Goal: Information Seeking & Learning: Learn about a topic

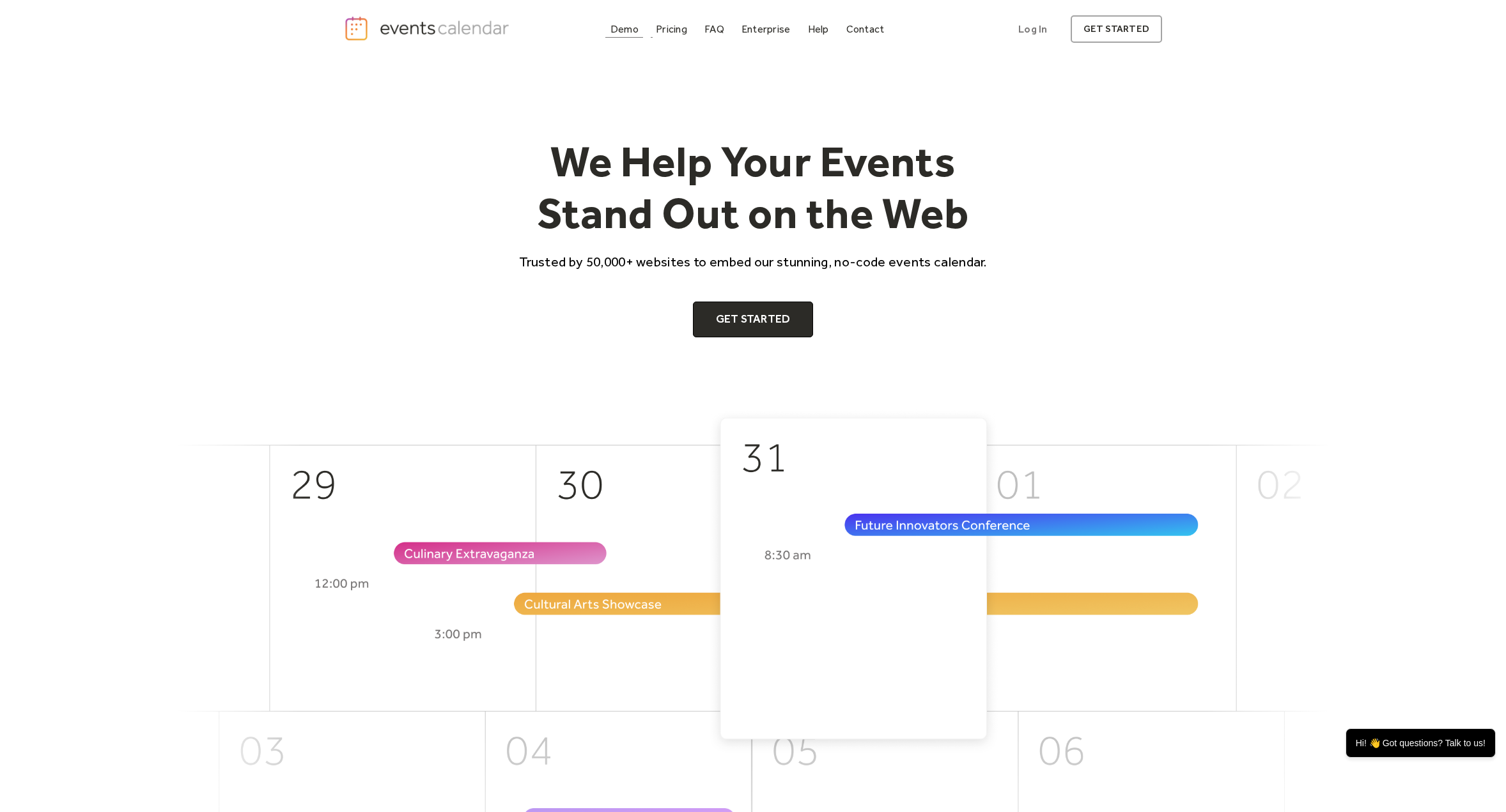
click at [624, 28] on div "Demo" at bounding box center [625, 28] width 28 height 7
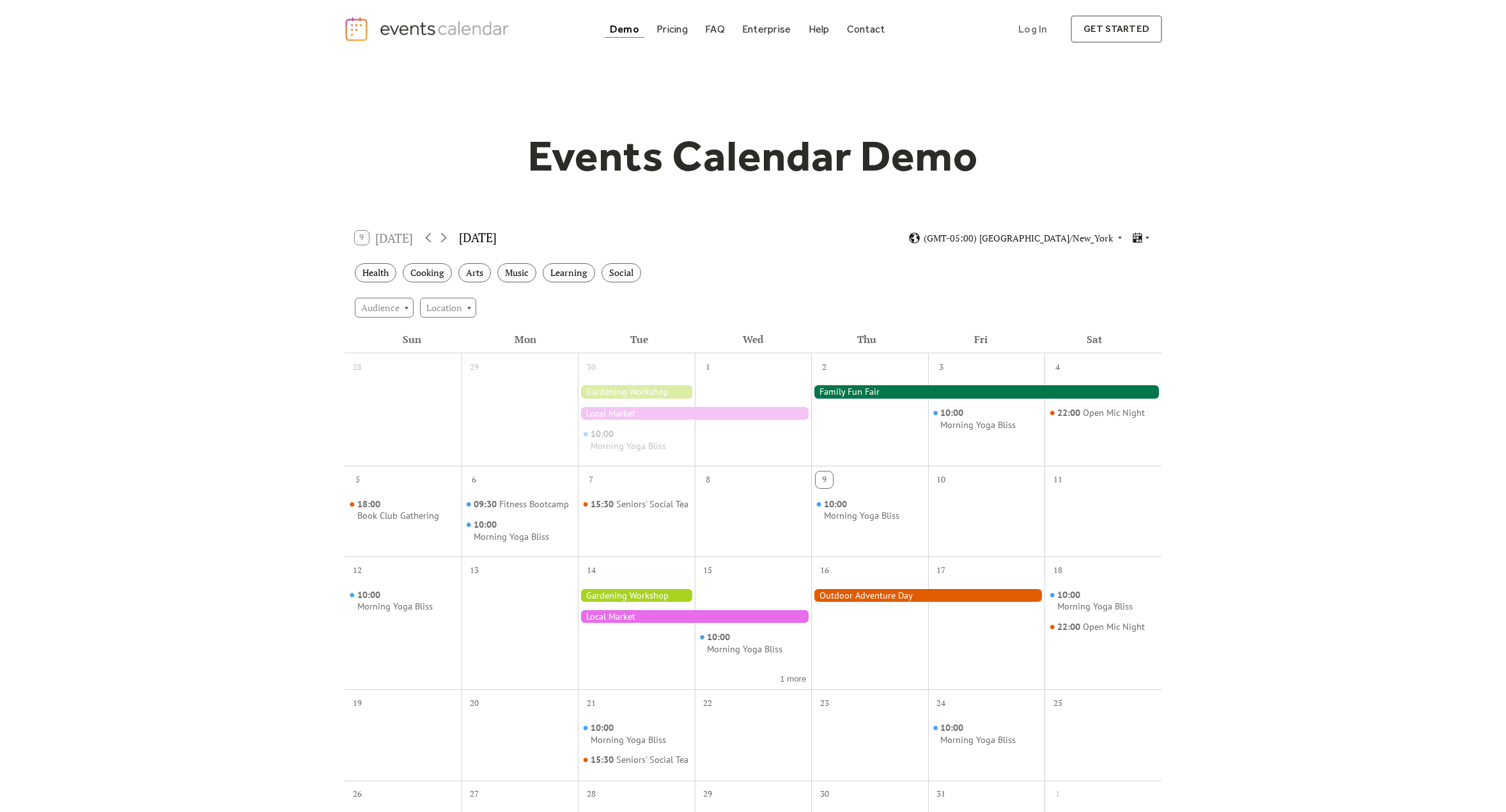
click at [626, 416] on div at bounding box center [694, 413] width 233 height 13
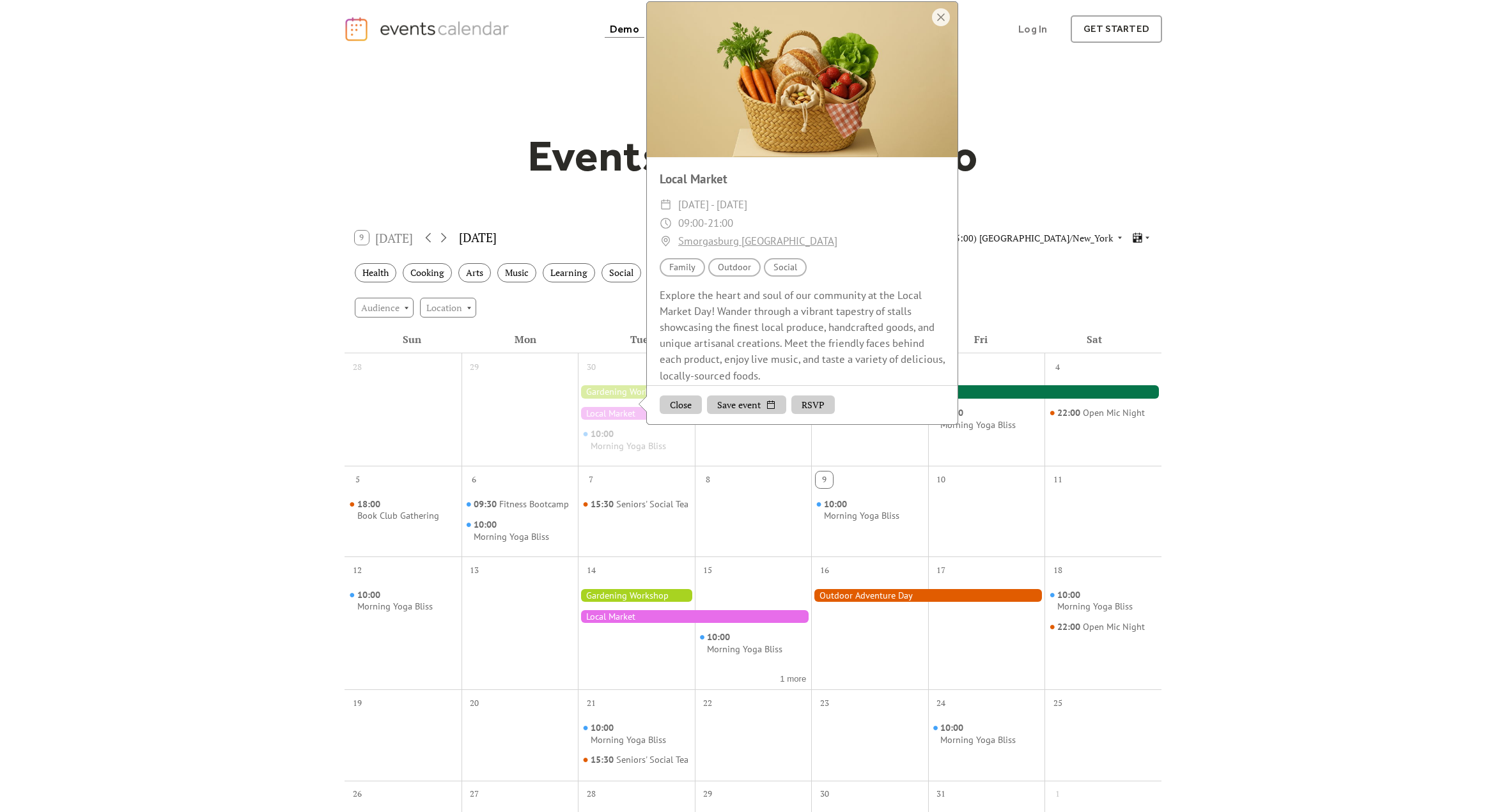
click at [1287, 301] on div "Events Calendar Demo Loading the Events Calendar..." at bounding box center [753, 569] width 1506 height 1021
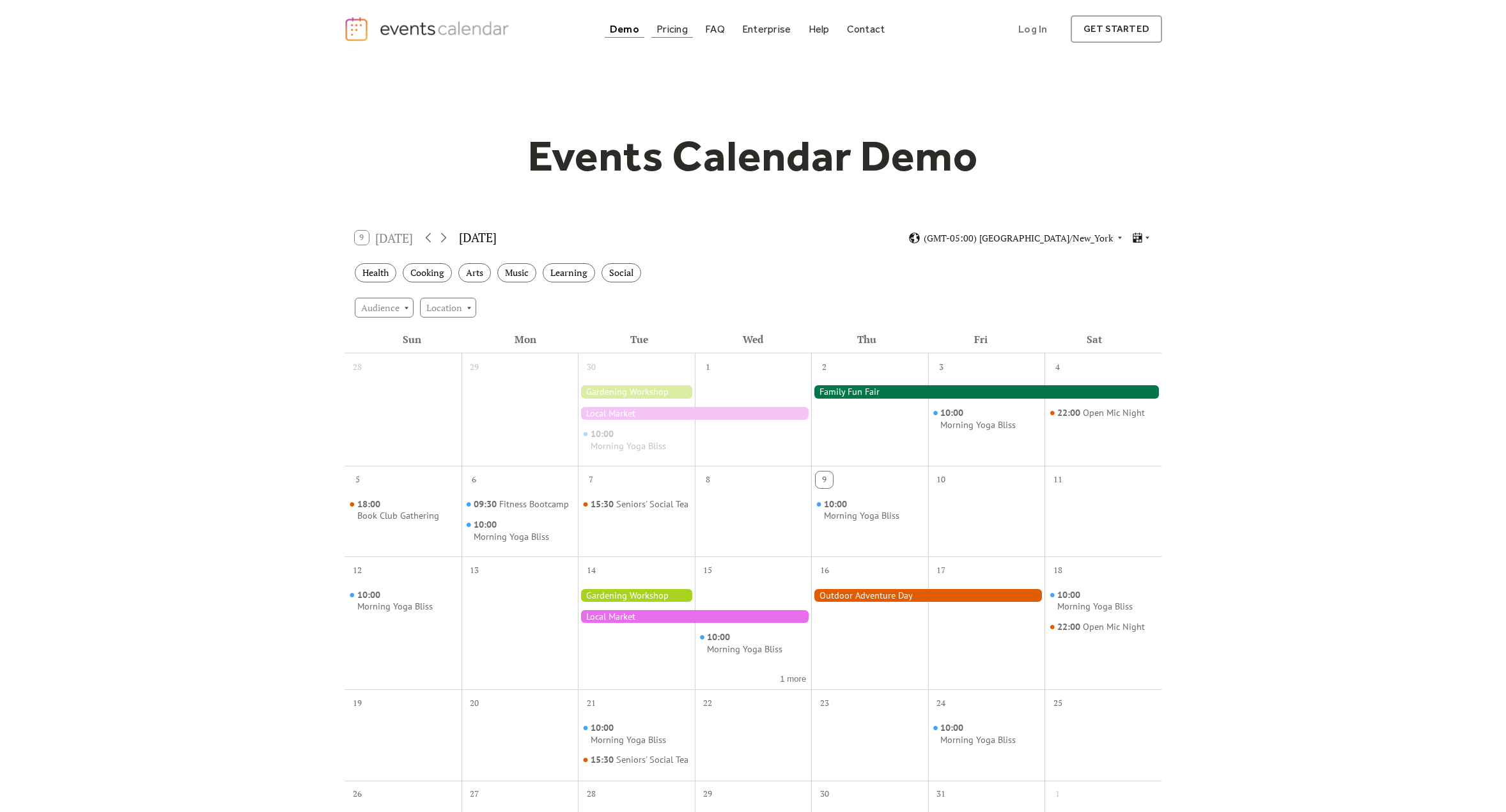
click at [671, 25] on div "Pricing" at bounding box center [671, 28] width 32 height 7
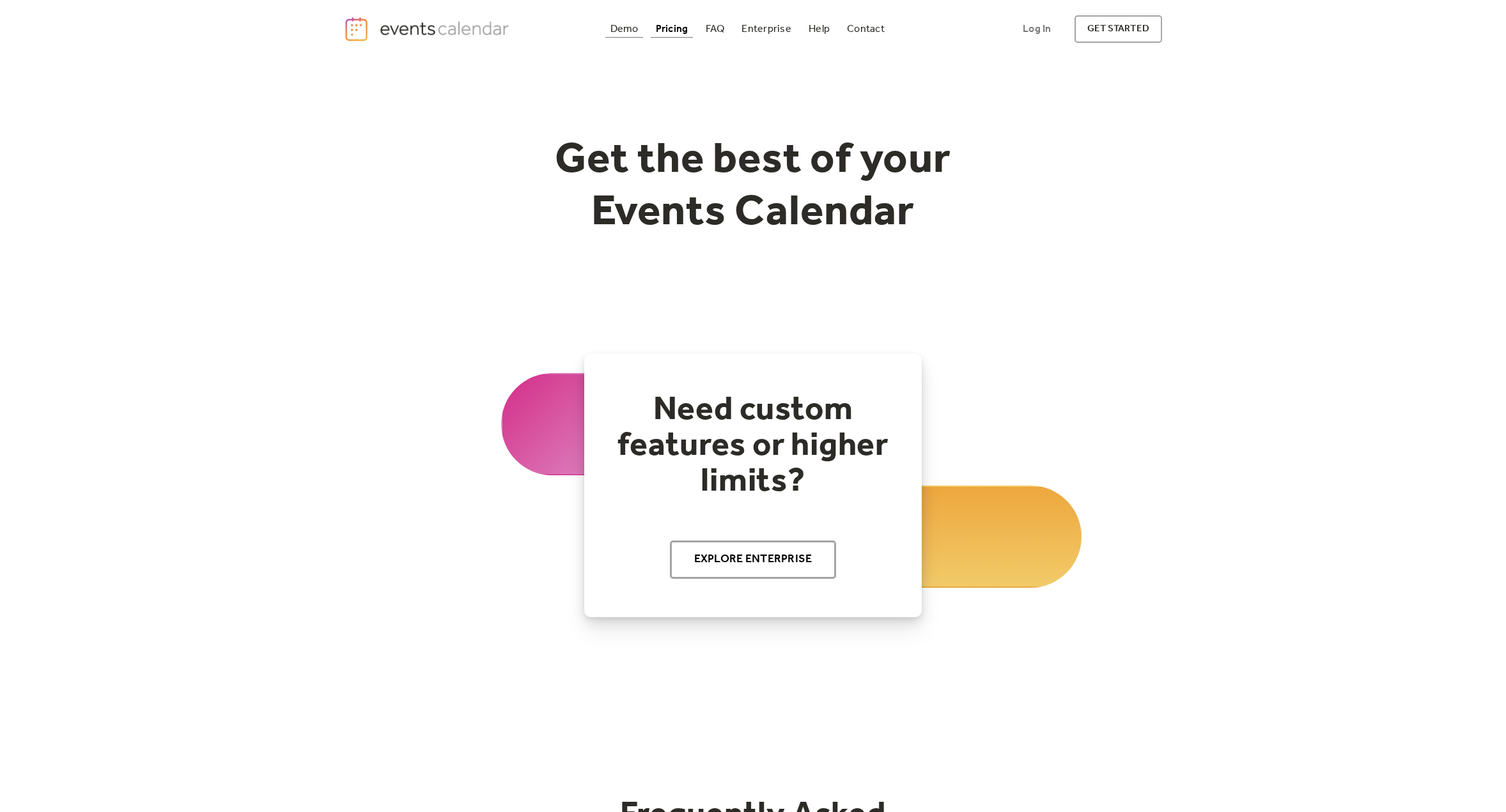
click at [638, 32] on div "Demo" at bounding box center [625, 28] width 28 height 7
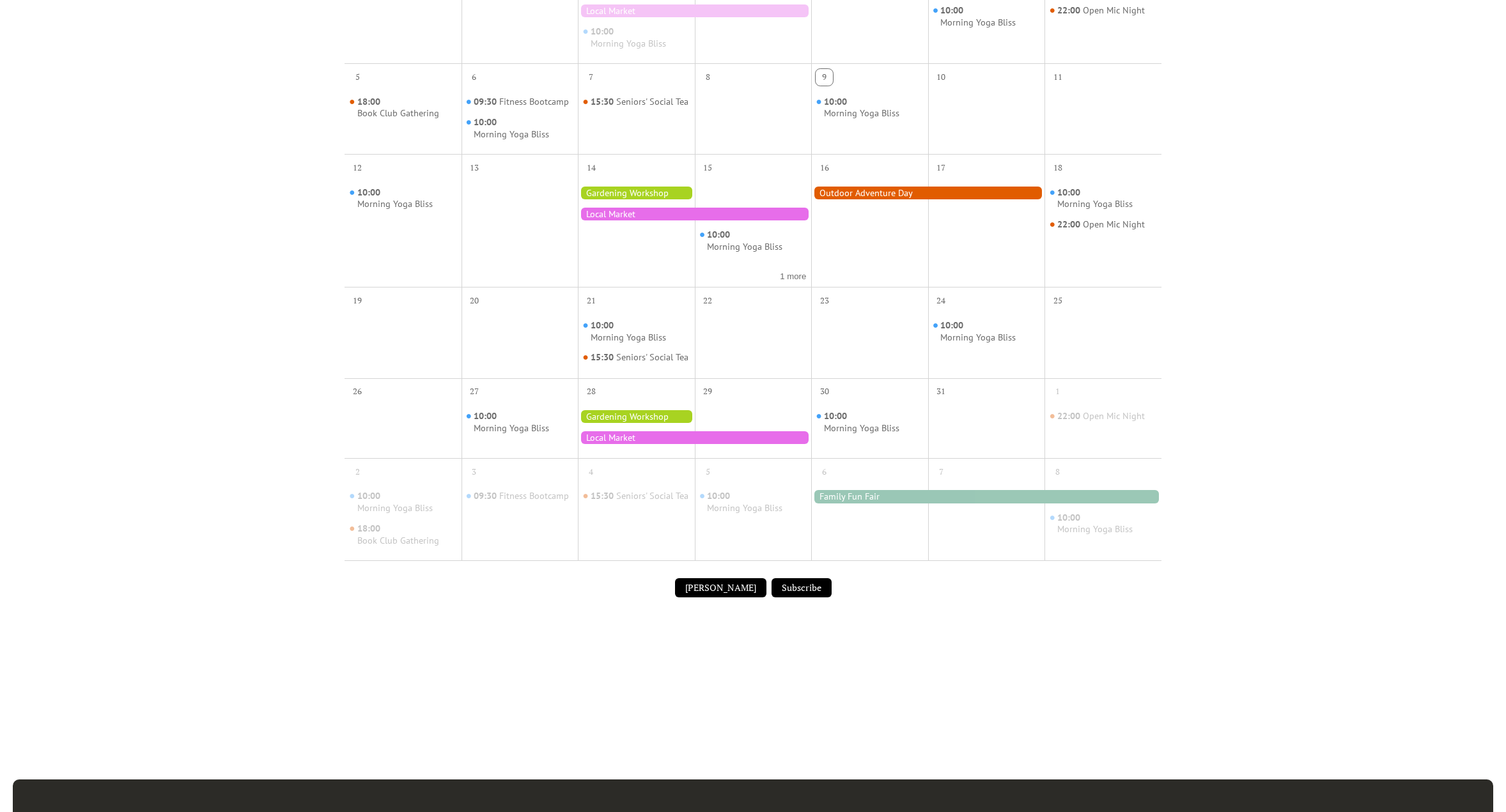
scroll to position [441, 0]
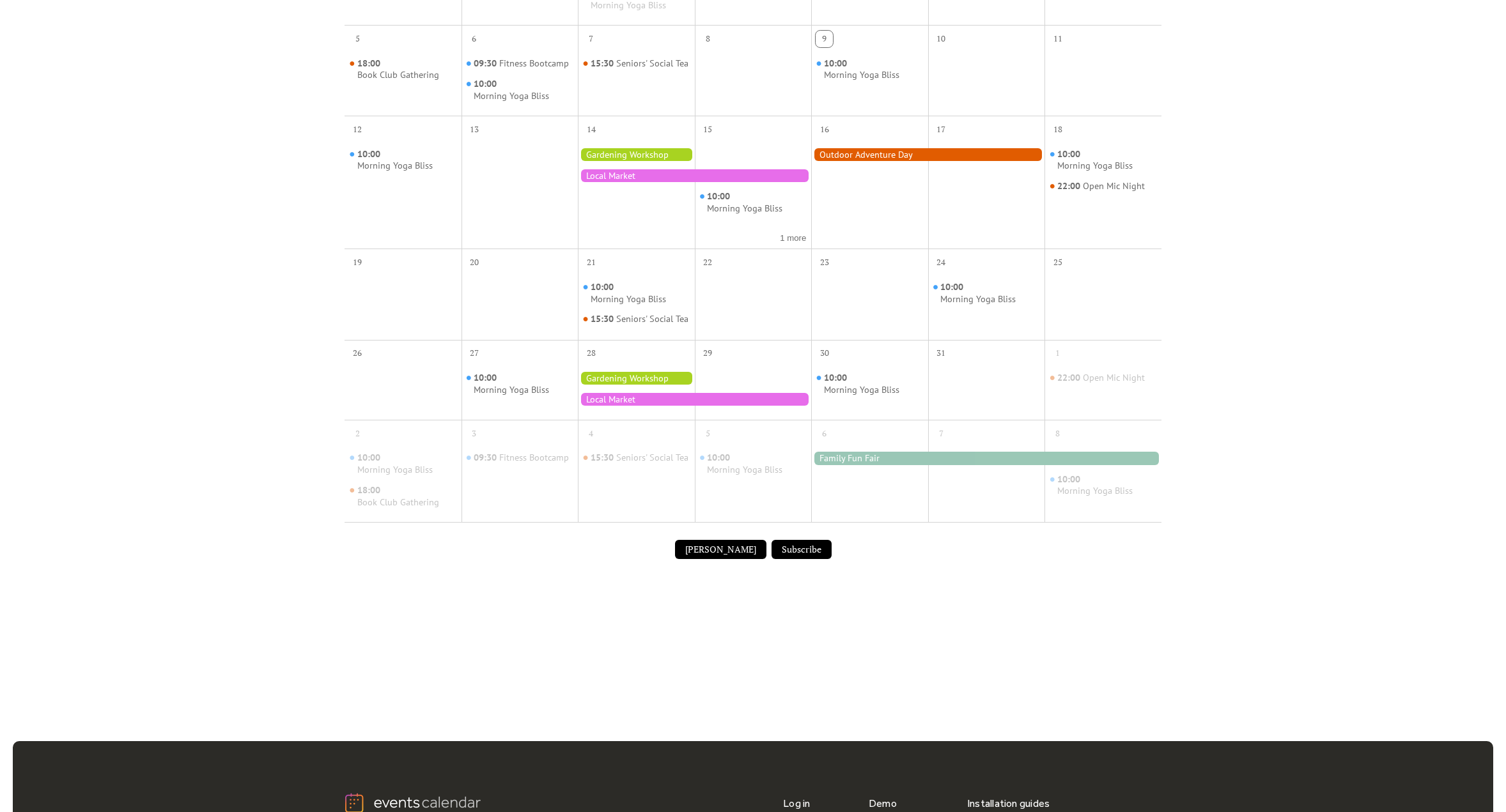
click at [605, 384] on div at bounding box center [636, 378] width 117 height 13
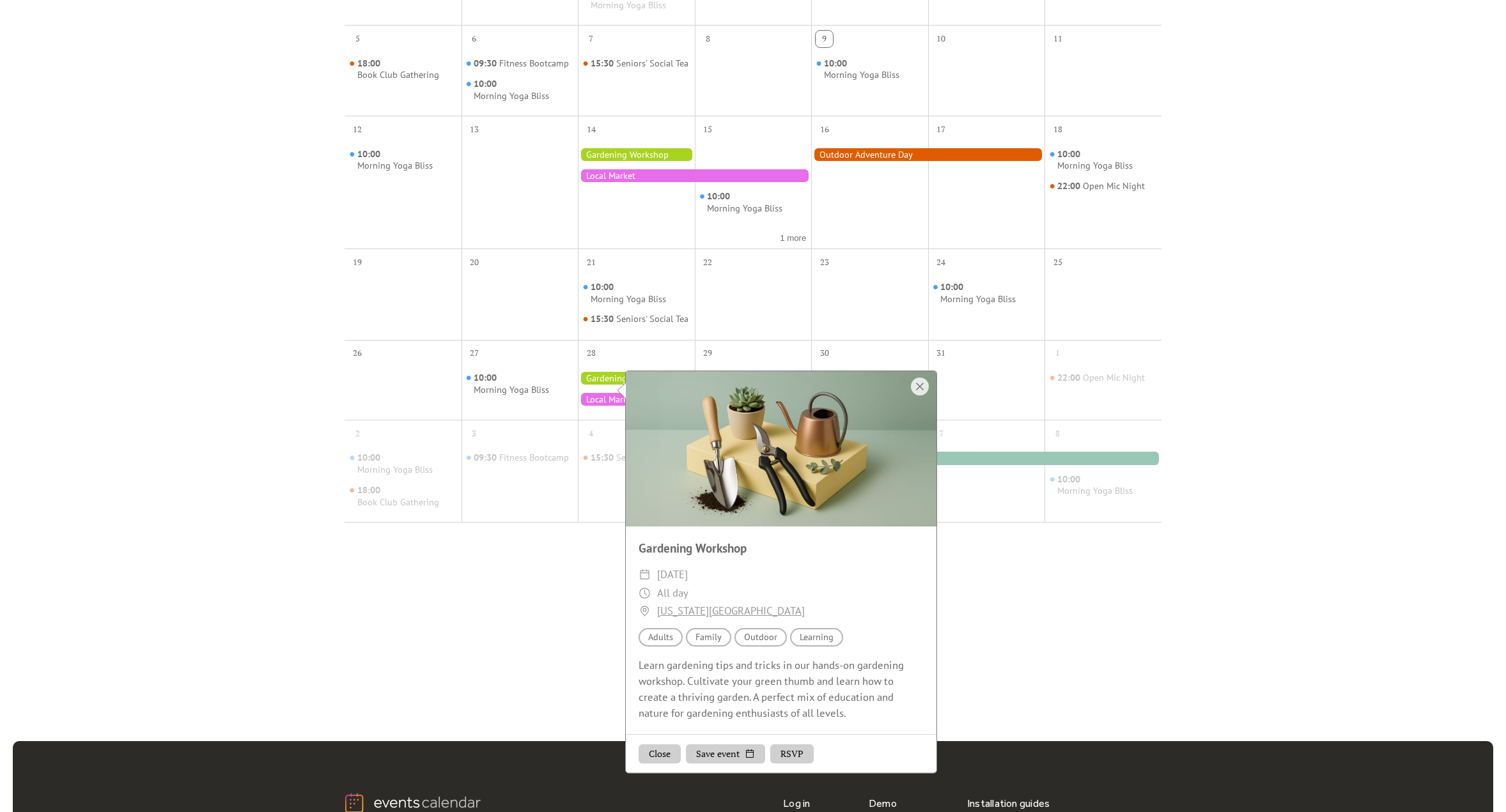
click at [688, 464] on div at bounding box center [781, 449] width 311 height 155
click at [891, 421] on div at bounding box center [781, 449] width 311 height 155
click at [667, 641] on div "Audience Adults" at bounding box center [660, 637] width 44 height 18
click at [688, 468] on div at bounding box center [781, 449] width 311 height 155
click at [1301, 547] on div "Events Calendar Demo Loading the Events Calendar..." at bounding box center [753, 128] width 1506 height 1021
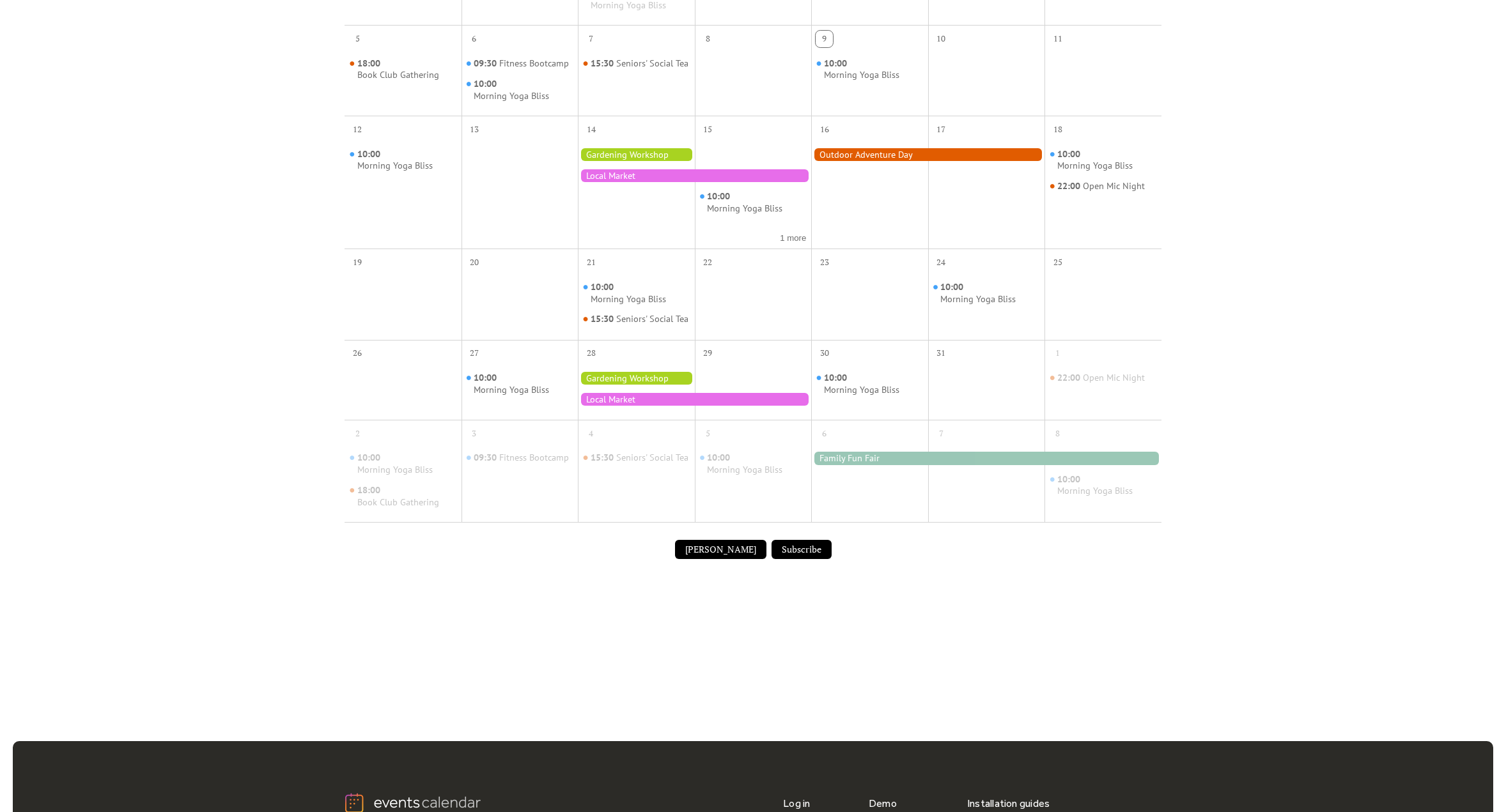
click at [925, 152] on div at bounding box center [928, 155] width 233 height 13
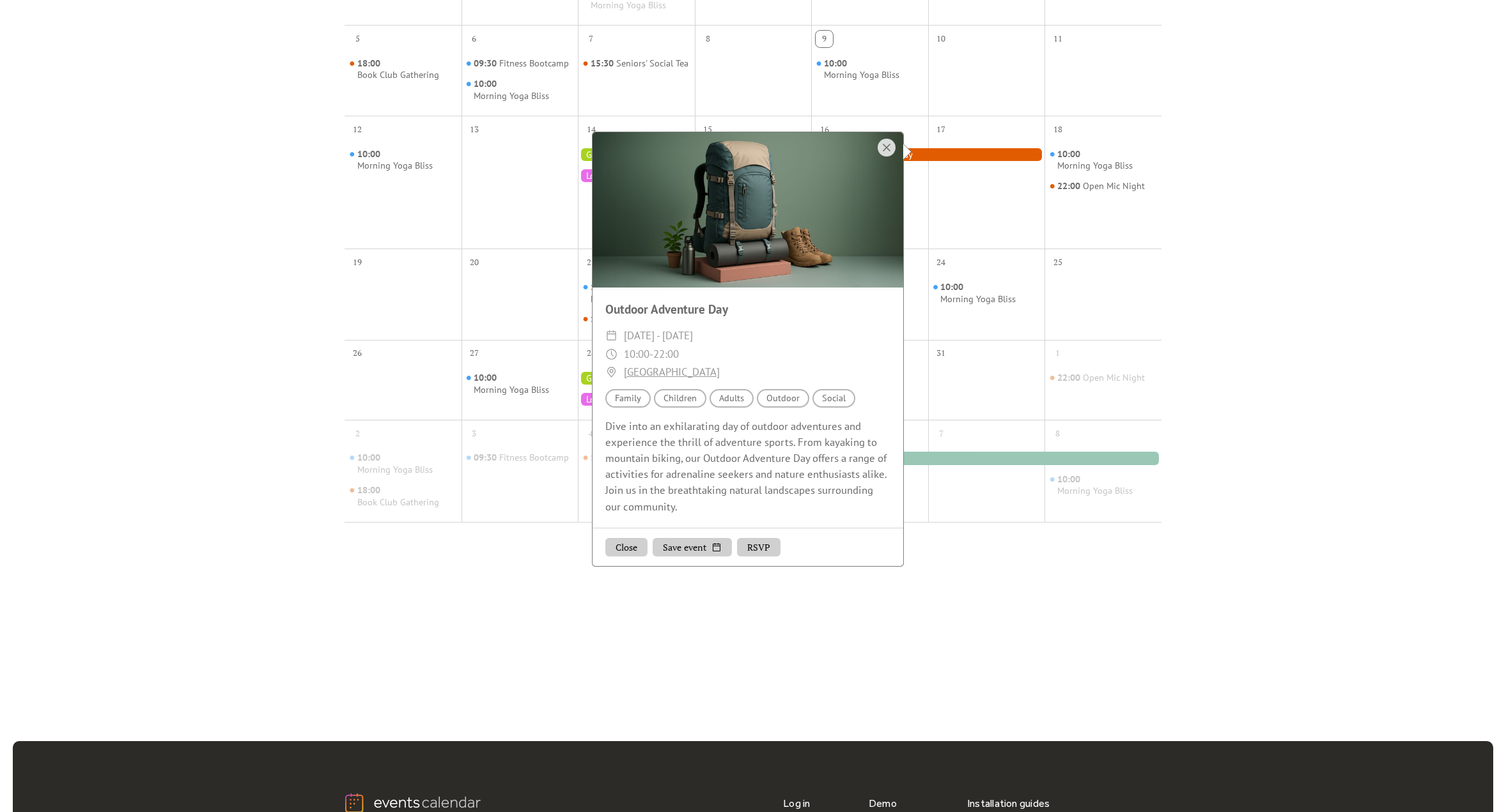
click at [797, 271] on div at bounding box center [748, 210] width 311 height 155
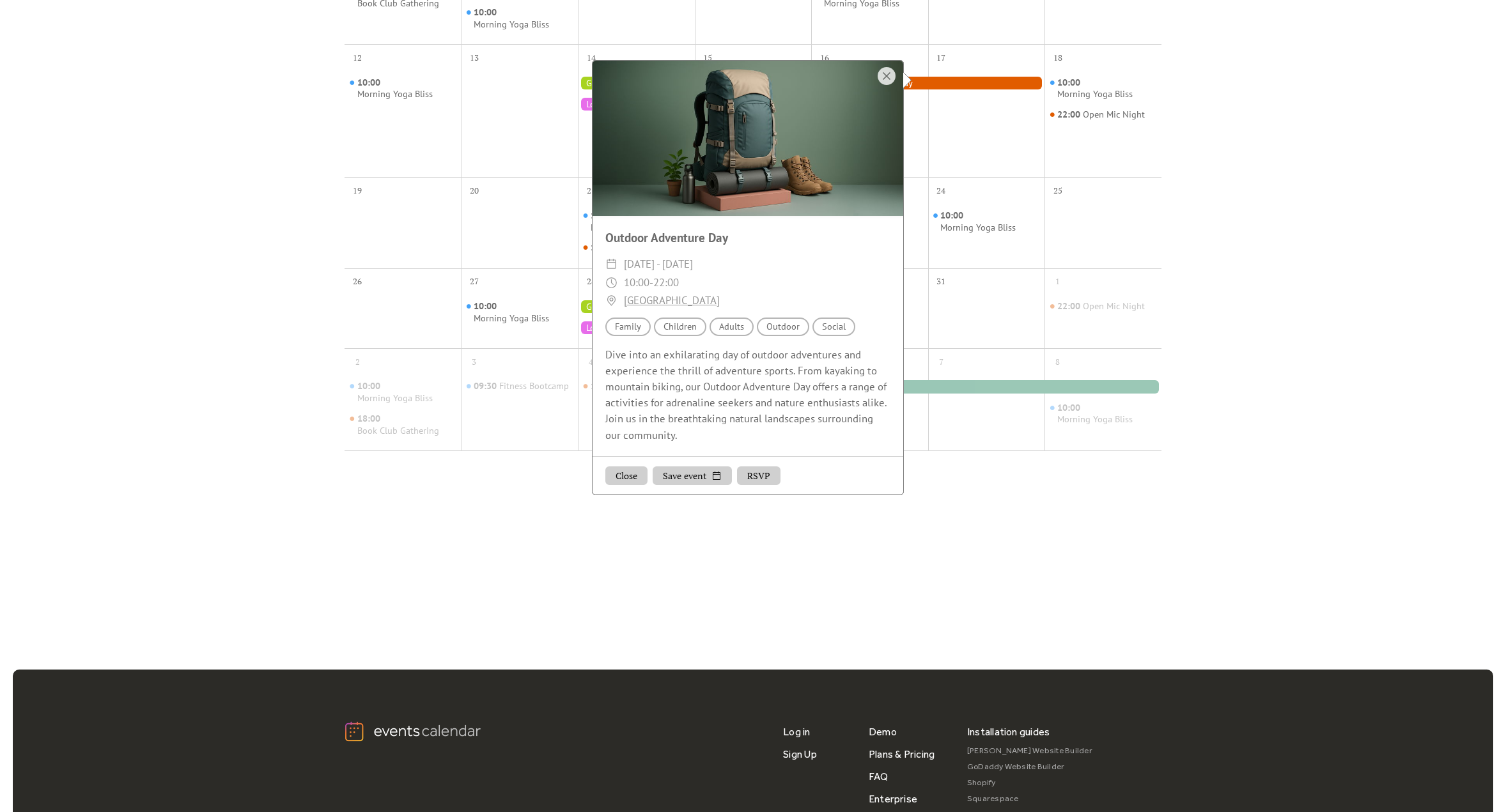
scroll to position [295, 0]
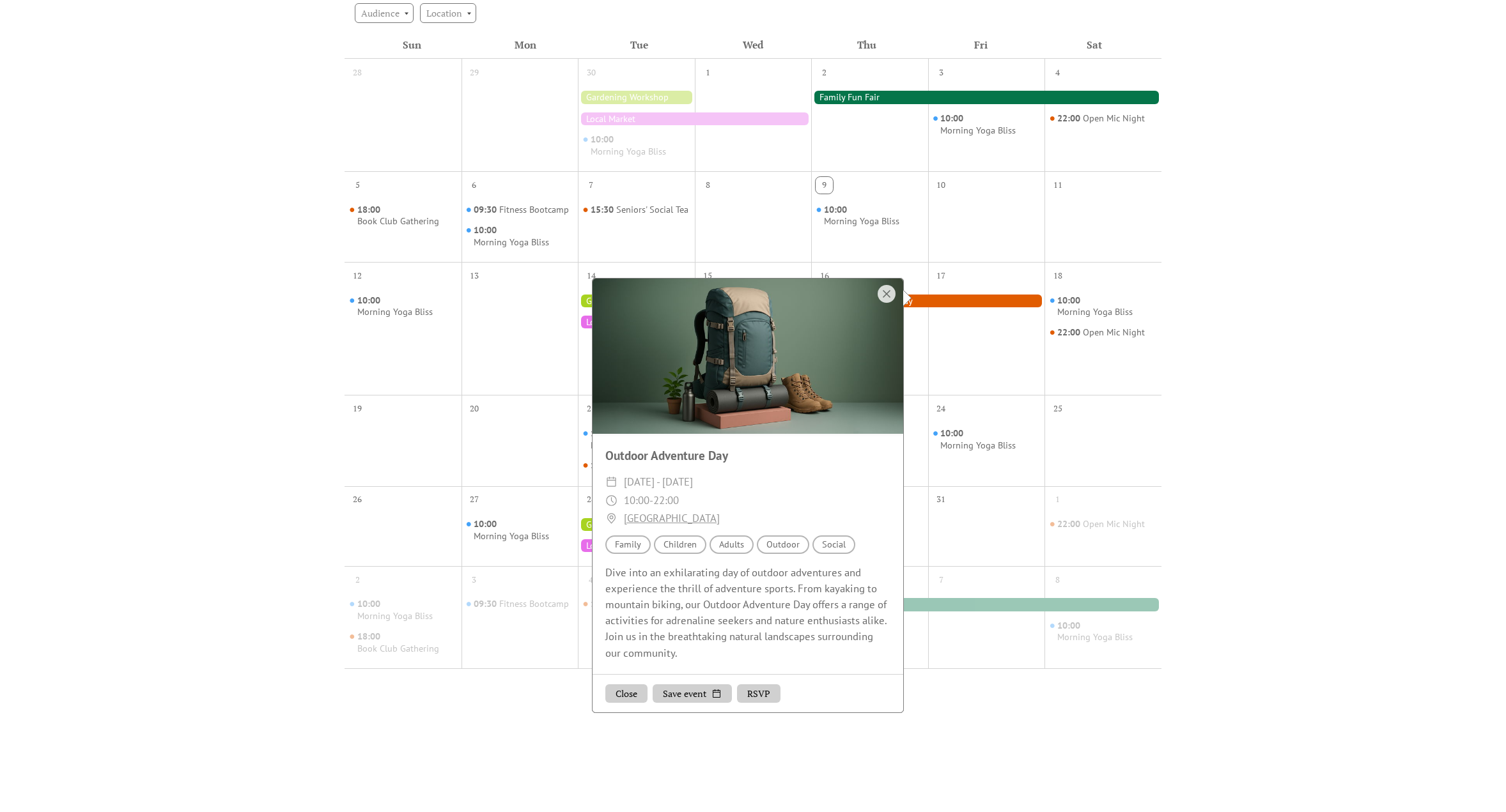
click at [630, 544] on div "Audience Family" at bounding box center [628, 544] width 45 height 18
click at [678, 514] on link "[GEOGRAPHIC_DATA]" at bounding box center [671, 518] width 96 height 18
click at [524, 209] on div "Fitness Bootcamp" at bounding box center [534, 210] width 70 height 12
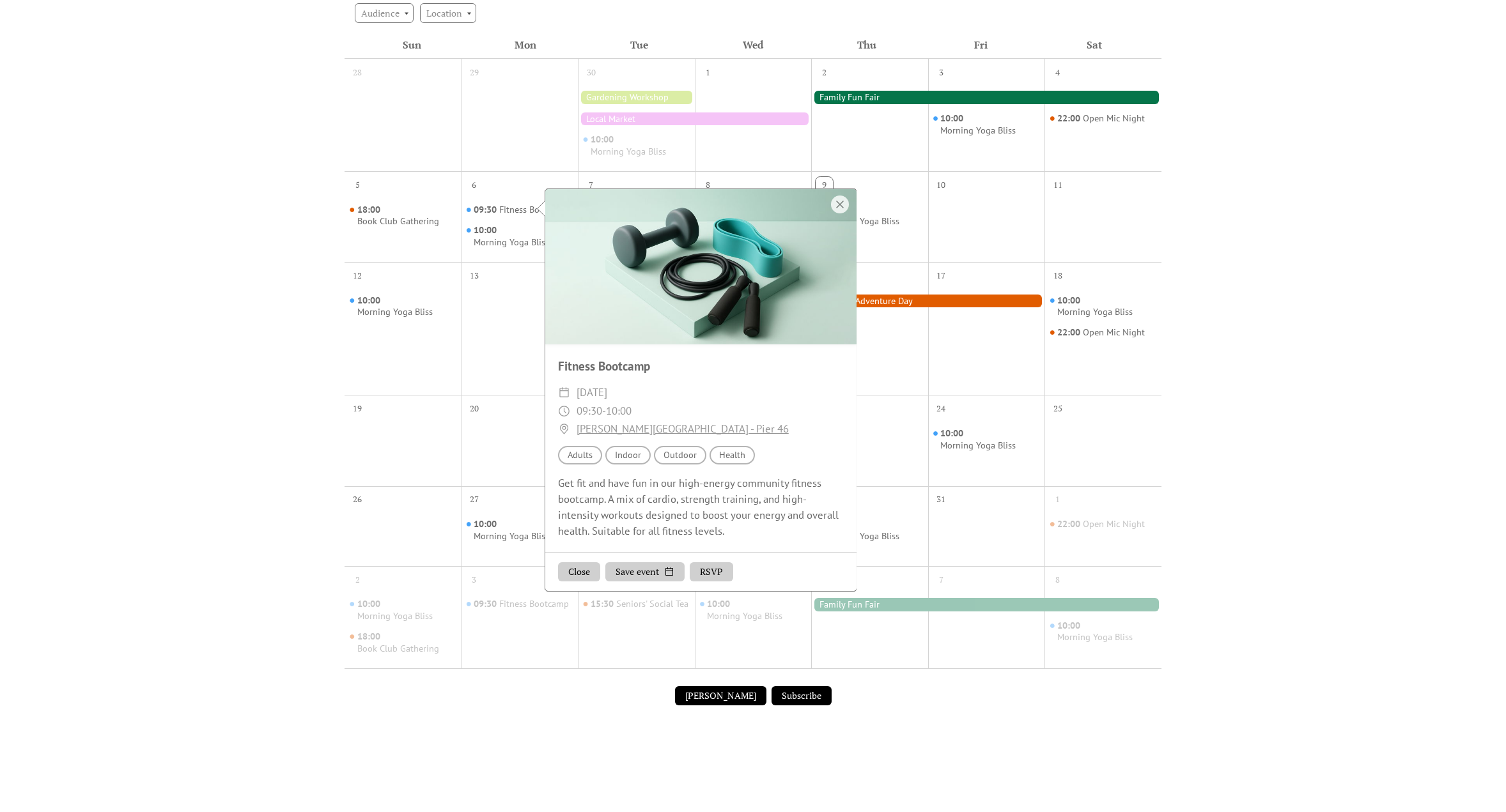
click at [630, 324] on div at bounding box center [701, 267] width 312 height 156
click at [835, 205] on div at bounding box center [839, 204] width 18 height 18
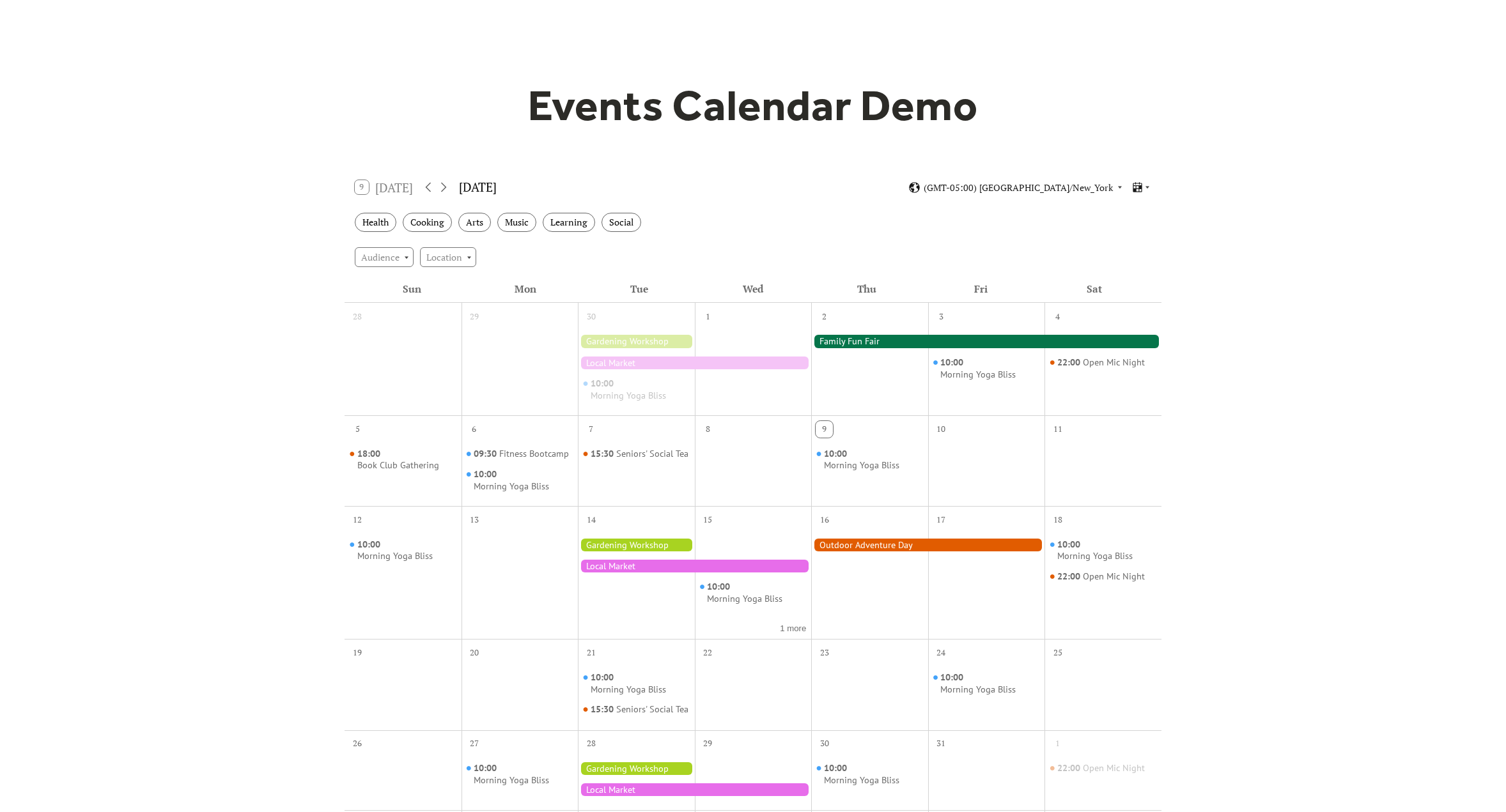
scroll to position [0, 0]
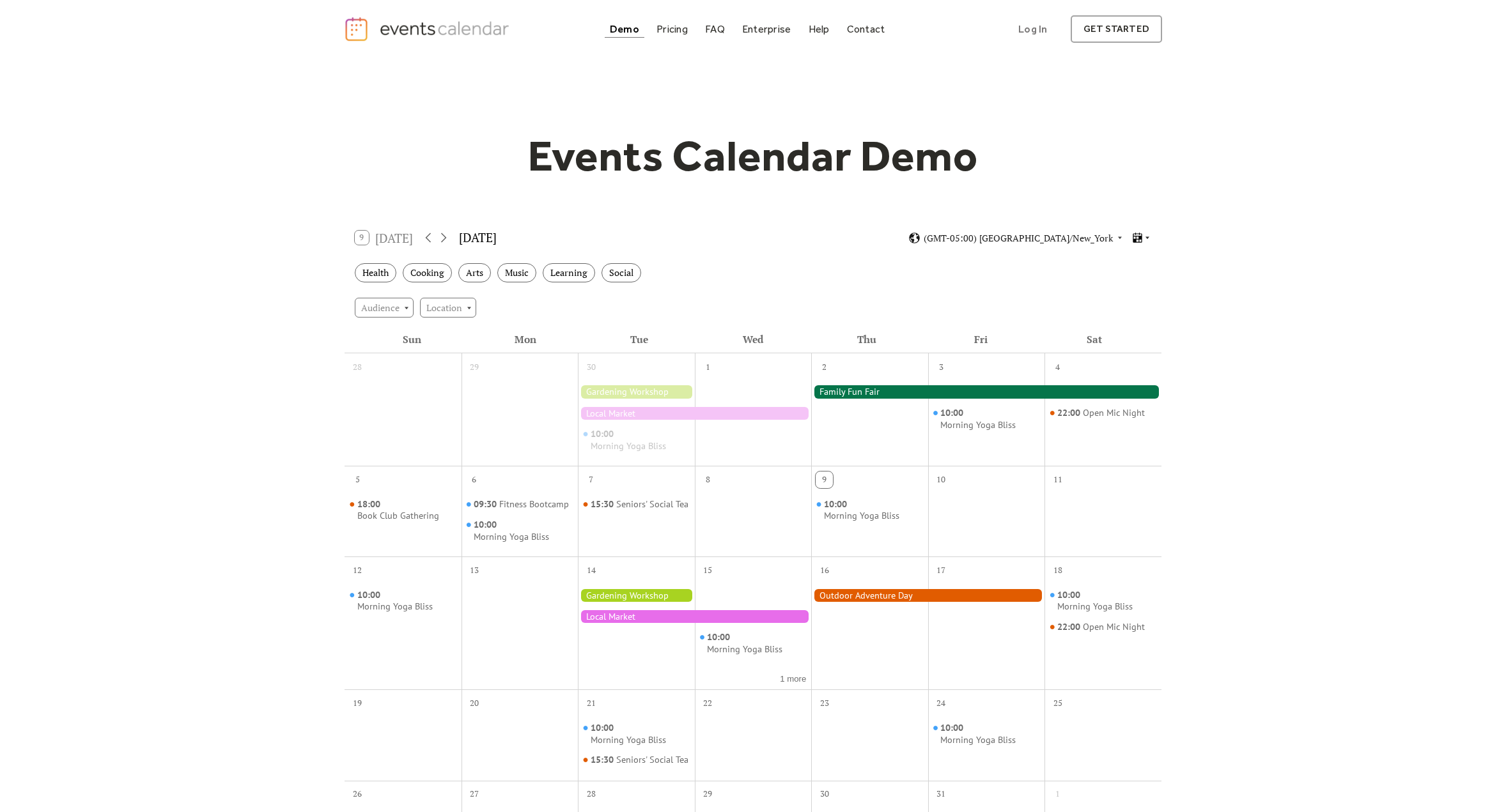
click at [1145, 238] on icon at bounding box center [1148, 238] width 8 height 8
click at [1134, 289] on span "Agenda" at bounding box center [1125, 292] width 31 height 14
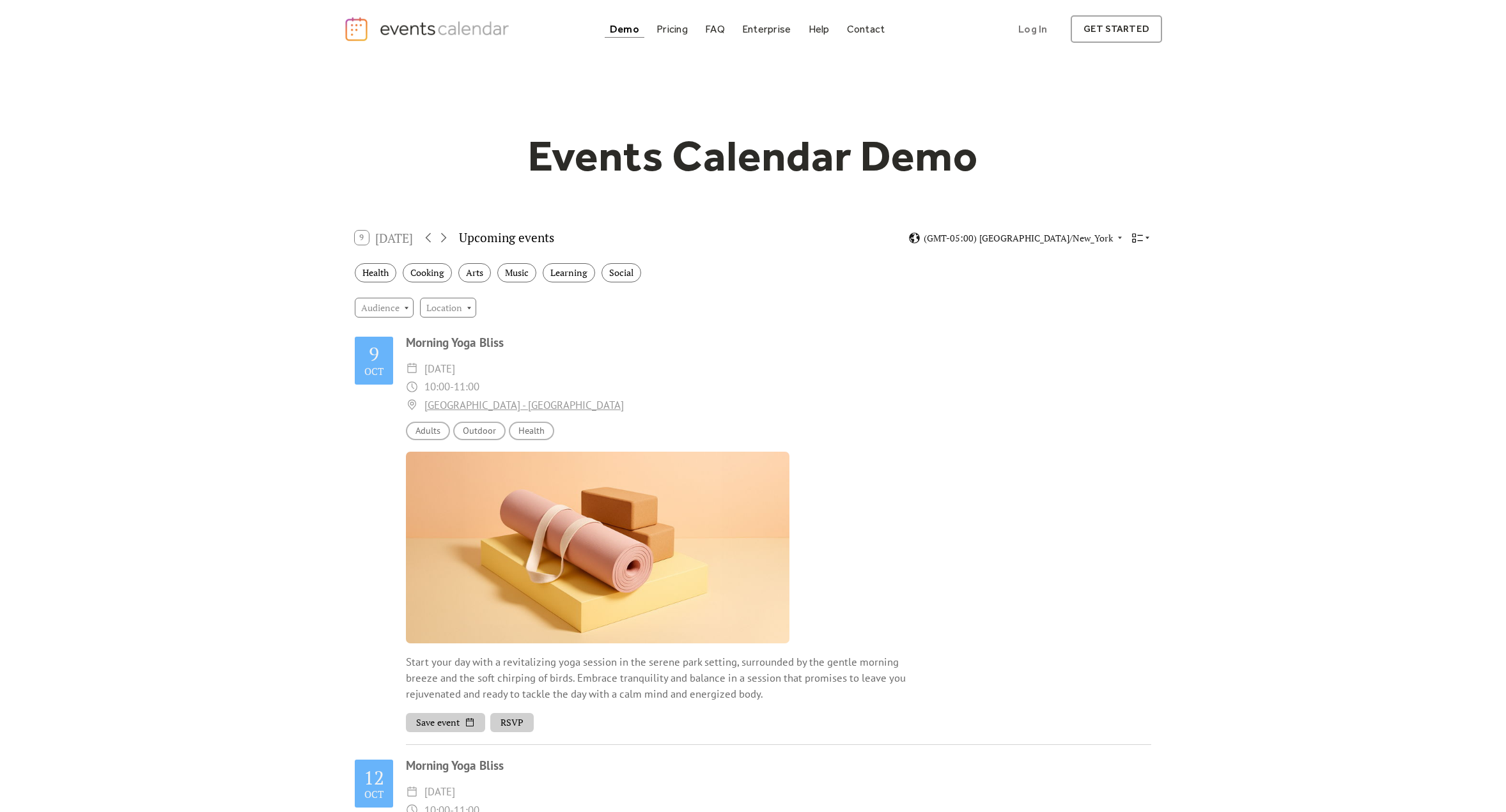
click at [1139, 232] on icon at bounding box center [1138, 238] width 12 height 12
click at [1136, 275] on div "Cards" at bounding box center [1118, 273] width 66 height 19
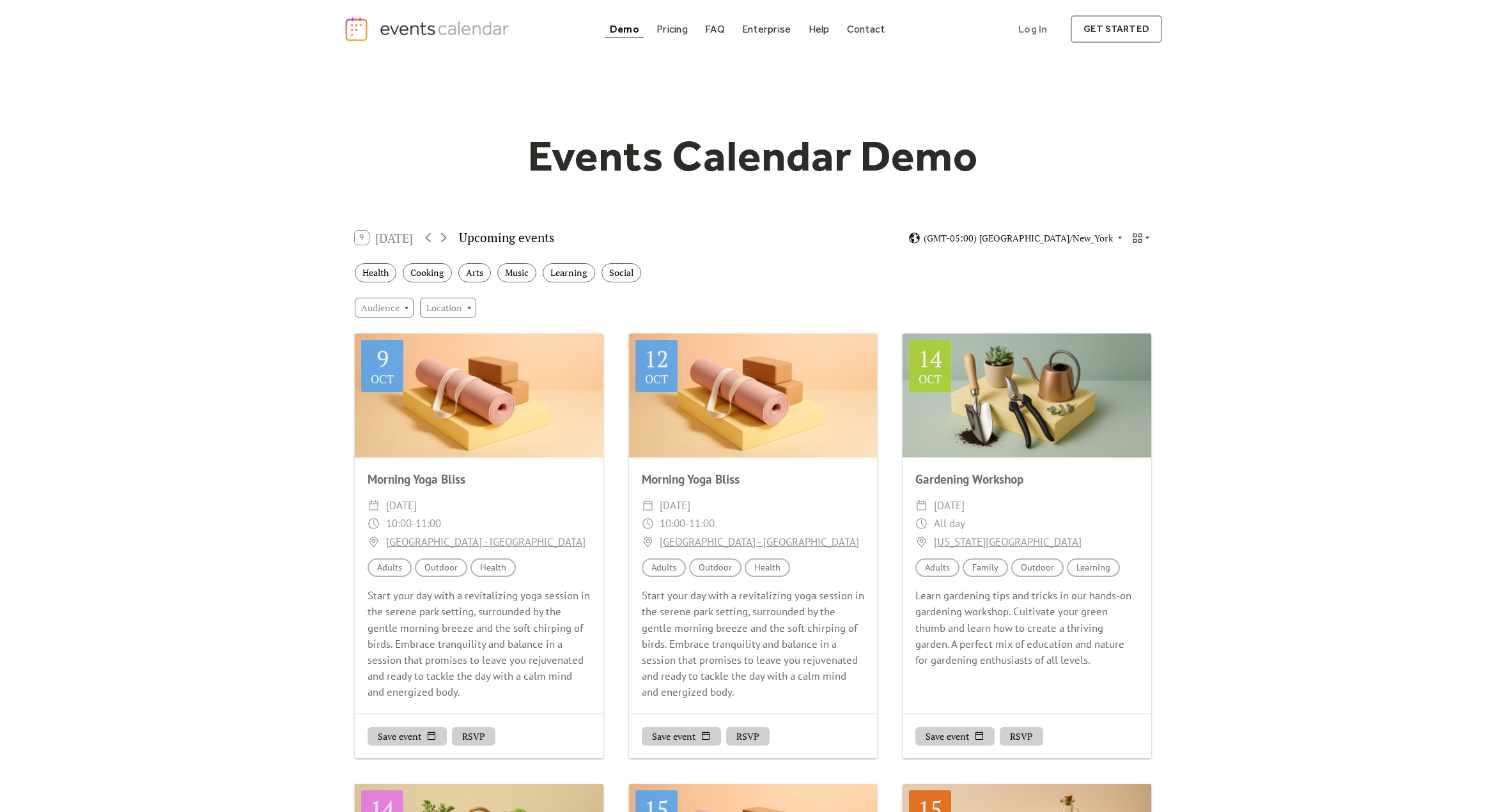
click at [731, 629] on div "Start your day with a revitalizing yoga session in the serene park setting, sur…" at bounding box center [753, 644] width 248 height 112
click at [718, 441] on div at bounding box center [753, 395] width 248 height 124
click at [755, 570] on div "Topic Health" at bounding box center [767, 567] width 45 height 18
click at [717, 588] on div "Start your day with a revitalizing yoga session in the serene park setting, sur…" at bounding box center [753, 644] width 248 height 112
click at [750, 701] on div "Morning Yoga Bliss ​ [DATE] ​ 10:00 - 11:00 ​ [GEOGRAPHIC_DATA] - [GEOGRAPHIC_D…" at bounding box center [753, 585] width 248 height 255
